Goal: Task Accomplishment & Management: Use online tool/utility

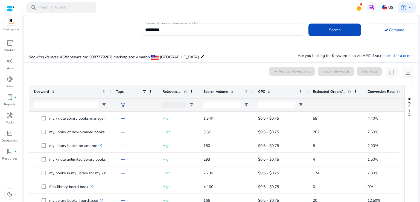
click at [178, 30] on input "**********" at bounding box center [222, 30] width 155 height 6
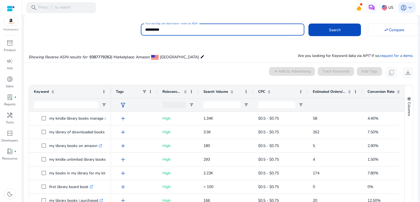
paste input
type input "**********"
click at [343, 30] on span at bounding box center [334, 29] width 52 height 13
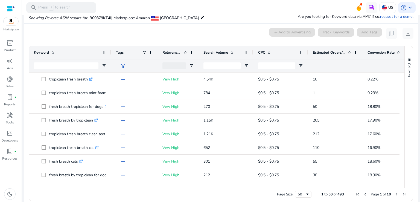
scroll to position [45, 0]
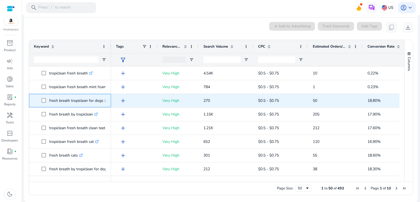
drag, startPoint x: 48, startPoint y: 100, endPoint x: 102, endPoint y: 100, distance: 54.1
click at [102, 100] on span "fresh breath tropiclean for dogs .st0{fill:#2c8af8}" at bounding box center [74, 100] width 65 height 11
copy span "fresh breath tropiclean for dogs"
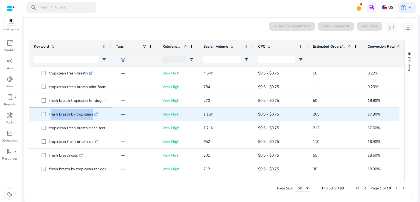
drag, startPoint x: 49, startPoint y: 115, endPoint x: 91, endPoint y: 115, distance: 41.8
click at [91, 115] on p "fresh breath by tropiclean .st0{fill:#2c8af8}" at bounding box center [73, 114] width 49 height 11
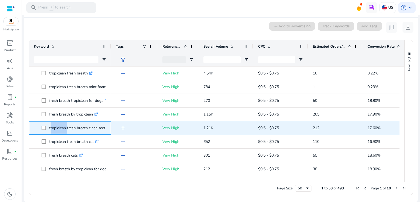
drag, startPoint x: 49, startPoint y: 129, endPoint x: 66, endPoint y: 129, distance: 16.7
click at [66, 129] on p "tropiclean fresh breath clean teeth gel .st0{fill:#2c8af8}" at bounding box center [83, 127] width 69 height 11
copy p "tropiclean"
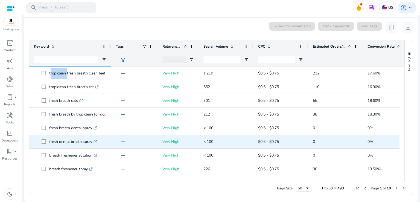
scroll to position [109, 0]
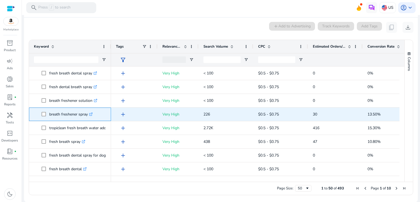
drag, startPoint x: 49, startPoint y: 115, endPoint x: 87, endPoint y: 116, distance: 38.5
click at [87, 116] on span "breath freshener spray .st0{fill:#2c8af8}" at bounding box center [74, 114] width 65 height 11
copy span "breath freshener spray"
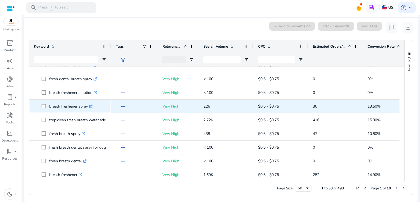
scroll to position [137, 0]
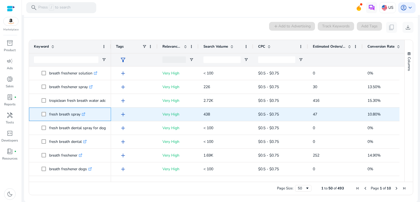
copy span "fresh breath spray"
drag, startPoint x: 48, startPoint y: 115, endPoint x: 79, endPoint y: 114, distance: 30.9
click at [79, 114] on span "fresh breath spray .st0{fill:#2c8af8}" at bounding box center [74, 114] width 65 height 11
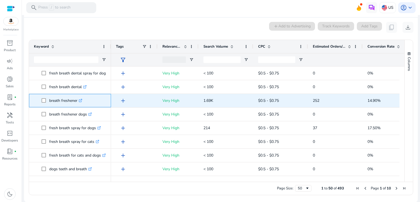
drag, startPoint x: 48, startPoint y: 100, endPoint x: 78, endPoint y: 102, distance: 29.6
click at [78, 102] on span "breath freshener .st0{fill:#2c8af8}" at bounding box center [74, 100] width 65 height 11
copy span "breath freshener"
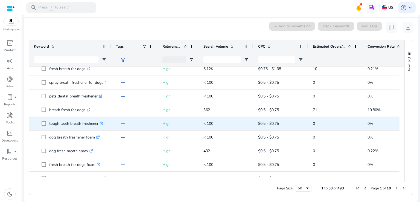
scroll to position [465, 0]
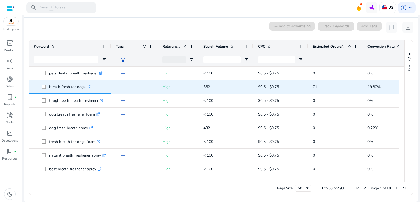
drag, startPoint x: 49, startPoint y: 87, endPoint x: 85, endPoint y: 89, distance: 36.1
click at [85, 89] on span "breath fresh for dogs .st0{fill:#2c8af8}" at bounding box center [74, 86] width 65 height 11
copy span "breath fresh for dogs"
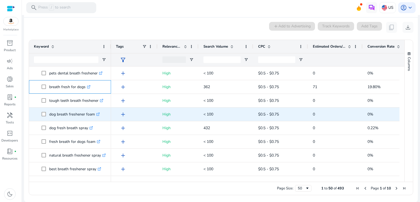
scroll to position [0, 0]
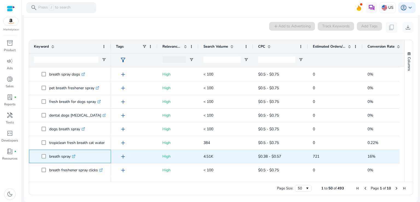
drag, startPoint x: 49, startPoint y: 155, endPoint x: 71, endPoint y: 156, distance: 21.3
click at [71, 156] on p "breath spray .st0{fill:#2c8af8}" at bounding box center [62, 156] width 26 height 11
copy p "breath spray"
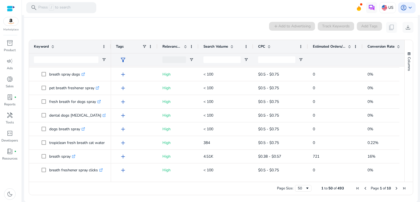
click at [394, 188] on span "Next Page" at bounding box center [396, 188] width 4 height 4
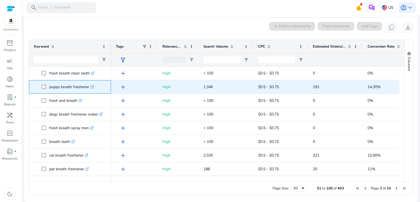
drag, startPoint x: 49, startPoint y: 87, endPoint x: 89, endPoint y: 88, distance: 39.9
click at [89, 88] on p "puppy breath freshener .st0{fill:#2c8af8}" at bounding box center [71, 86] width 45 height 11
copy p "puppy breath freshener"
copy p "pet breath freshener"
drag, startPoint x: 49, startPoint y: 87, endPoint x: 84, endPoint y: 89, distance: 35.3
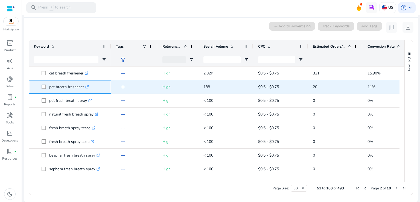
click at [84, 89] on p "pet breath freshener .st0{fill:#2c8af8}" at bounding box center [69, 86] width 40 height 11
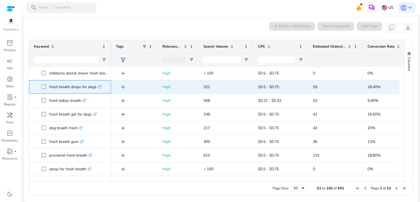
copy span "fresh breath drops for dogs"
drag, startPoint x: 48, startPoint y: 87, endPoint x: 95, endPoint y: 88, distance: 47.0
click at [95, 88] on span "fresh breath drops for dogs .st0{fill:#2c8af8}" at bounding box center [74, 86] width 65 height 11
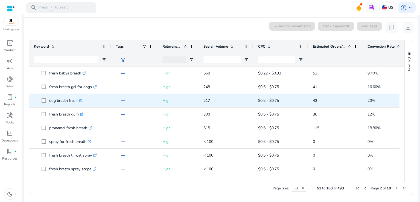
drag, startPoint x: 49, startPoint y: 100, endPoint x: 77, endPoint y: 100, distance: 27.3
click at [77, 100] on p "dog breath fresh .st0{fill:#2c8af8}" at bounding box center [65, 100] width 33 height 11
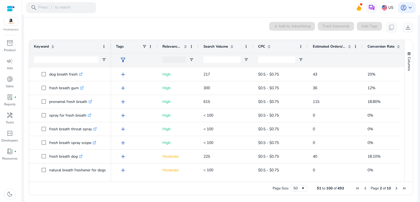
click at [394, 187] on span "Next Page" at bounding box center [396, 188] width 4 height 4
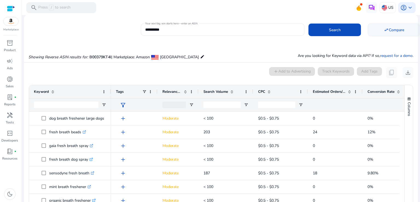
click at [385, 29] on mat-icon "swap_horiz" at bounding box center [386, 29] width 5 height 5
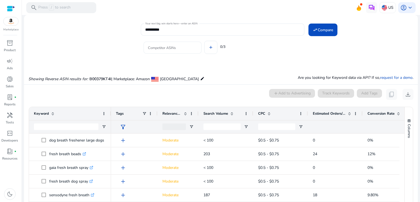
click at [180, 48] on input "Competitor ASINs" at bounding box center [172, 48] width 49 height 6
paste input "**********"
type input "**********"
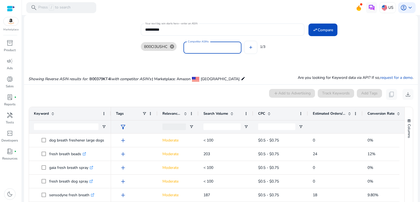
paste input "**********"
type input "**********"
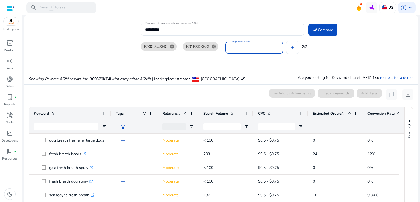
paste input "**********"
type input "**********"
click at [327, 31] on span "Compare" at bounding box center [325, 30] width 15 height 6
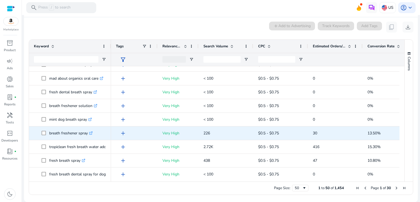
scroll to position [164, 0]
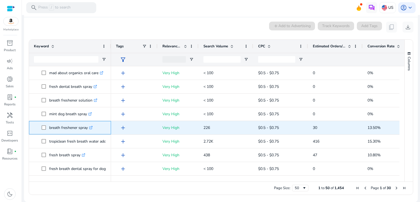
drag, startPoint x: 49, startPoint y: 128, endPoint x: 88, endPoint y: 129, distance: 39.1
click at [88, 129] on p "breath freshener spray .st0{fill:#2c8af8}" at bounding box center [70, 127] width 43 height 11
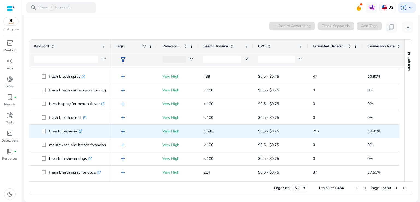
scroll to position [246, 0]
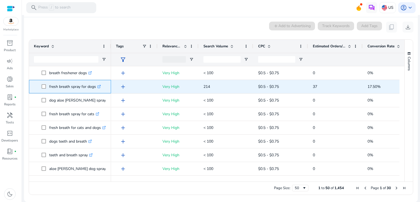
drag, startPoint x: 49, startPoint y: 86, endPoint x: 96, endPoint y: 87, distance: 46.8
click at [96, 87] on p "fresh breath spray for dogs .st0{fill:#2c8af8}" at bounding box center [75, 86] width 52 height 11
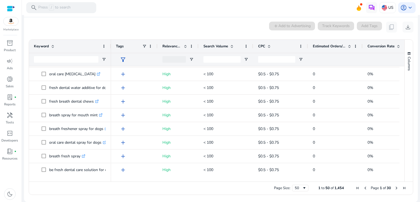
click at [395, 186] on span "Next Page" at bounding box center [396, 188] width 4 height 4
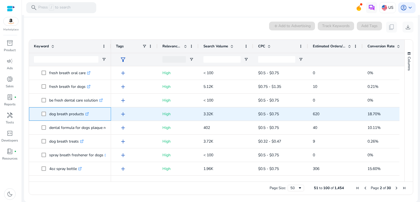
drag, startPoint x: 50, startPoint y: 115, endPoint x: 83, endPoint y: 114, distance: 33.1
click at [83, 114] on p "dog breath products .st0{fill:#2c8af8}" at bounding box center [69, 113] width 40 height 11
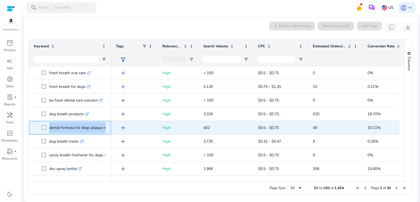
drag, startPoint x: 48, startPoint y: 127, endPoint x: 108, endPoint y: 127, distance: 59.9
click at [108, 127] on div "dental formula for dogs plaque remover .st0{fill:#2c8af8}" at bounding box center [70, 127] width 82 height 13
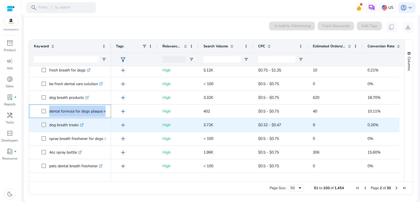
scroll to position [55, 0]
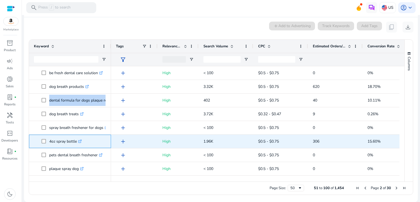
copy p "4oz spray bottle"
drag, startPoint x: 49, startPoint y: 141, endPoint x: 77, endPoint y: 141, distance: 27.6
click at [77, 141] on p "4oz spray bottle .st0{fill:#2c8af8}" at bounding box center [65, 141] width 33 height 11
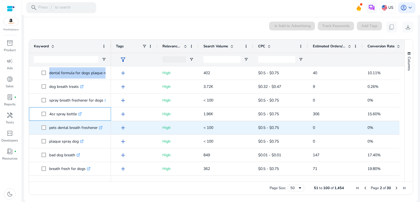
scroll to position [109, 0]
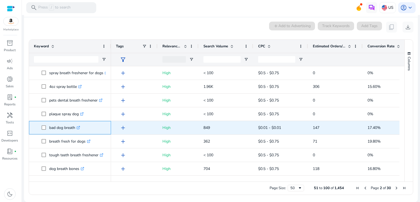
drag, startPoint x: 49, startPoint y: 127, endPoint x: 75, endPoint y: 126, distance: 26.3
click at [75, 126] on span "bad dog breath .st0{fill:#2c8af8}" at bounding box center [74, 127] width 65 height 11
copy span "bad dog breath"
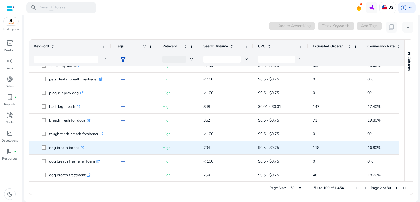
scroll to position [137, 0]
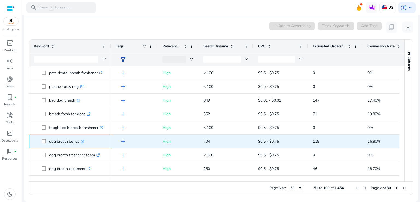
copy p "dog breath bones"
drag, startPoint x: 50, startPoint y: 141, endPoint x: 79, endPoint y: 141, distance: 29.5
click at [79, 141] on p "dog breath bones .st0{fill:#2c8af8}" at bounding box center [66, 141] width 35 height 11
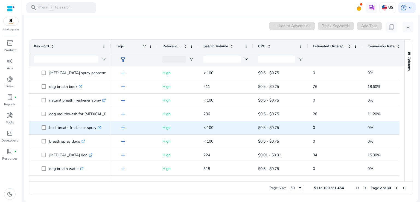
scroll to position [0, 0]
